Goal: Transaction & Acquisition: Purchase product/service

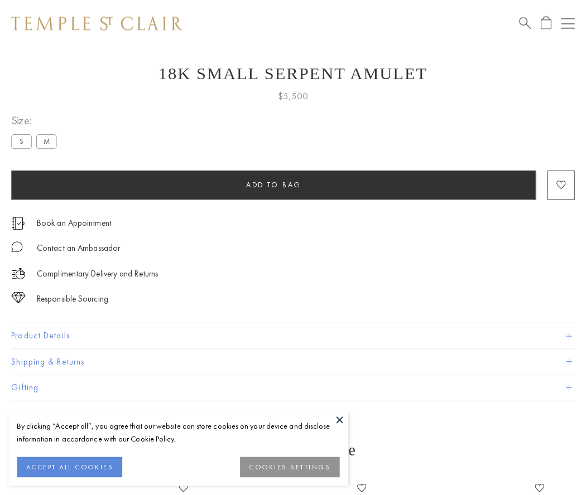
scroll to position [45, 0]
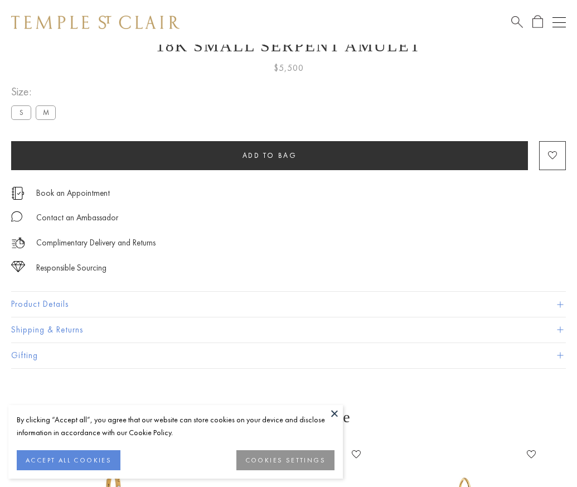
click at [269, 155] on span "Add to bag" at bounding box center [270, 155] width 55 height 9
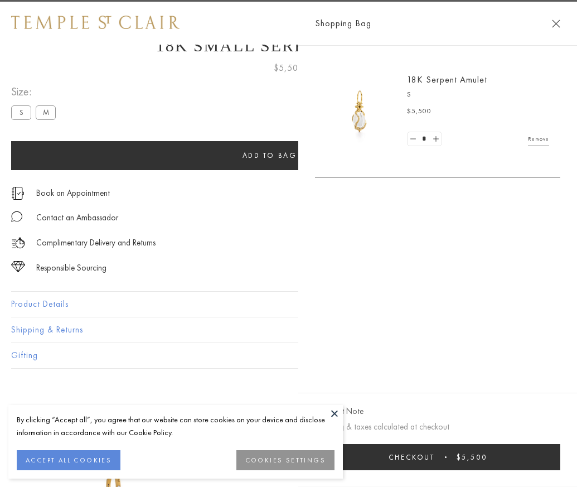
click at [525, 465] on button "Checkout $5,500" at bounding box center [437, 457] width 245 height 26
